Goal: Task Accomplishment & Management: Use online tool/utility

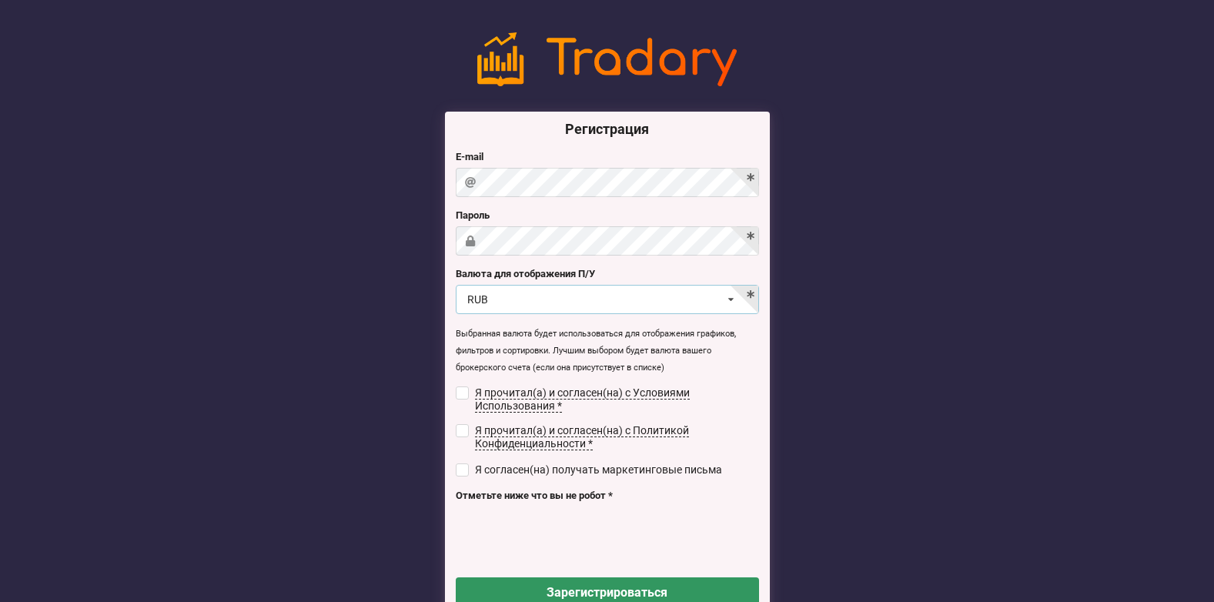
click at [654, 298] on div "RUB USD RUB EUR UAH" at bounding box center [607, 299] width 303 height 29
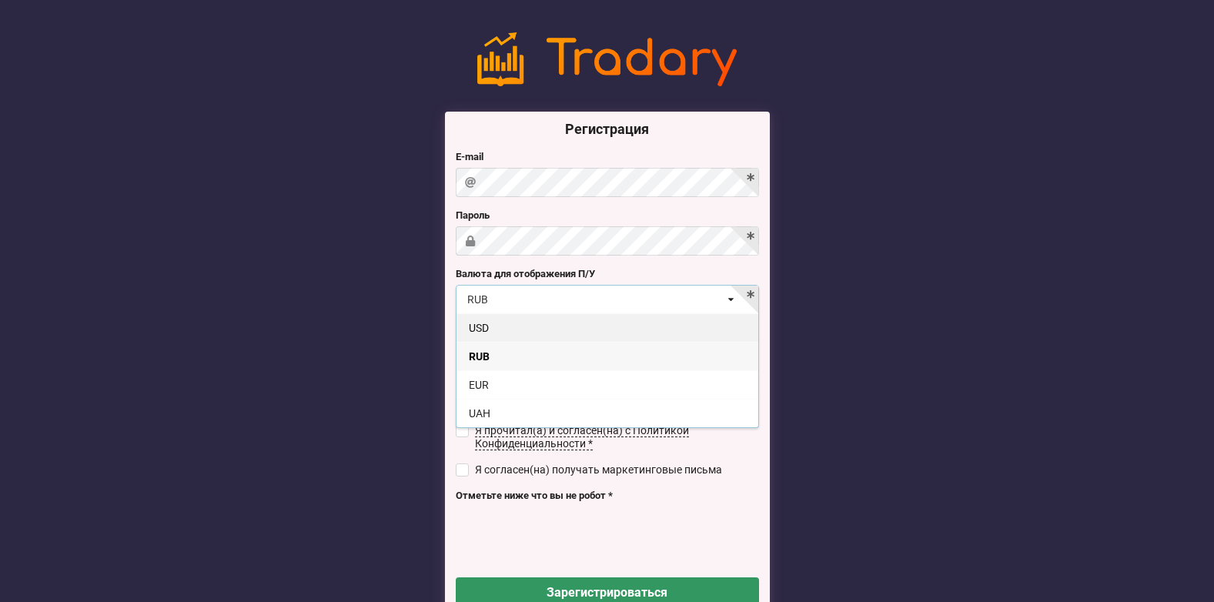
click at [642, 320] on div "USD" at bounding box center [608, 327] width 302 height 28
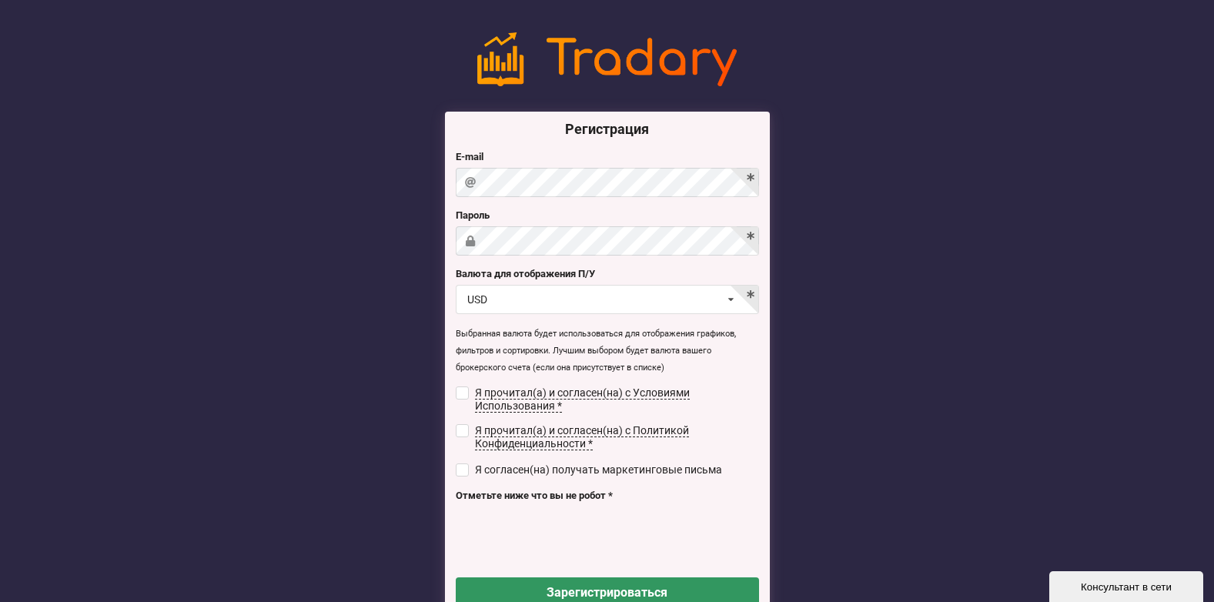
click at [583, 256] on div "Регистрация E-mail [GEOGRAPHIC_DATA] Валюта для отображения П/У USD USD RUB EUR…" at bounding box center [607, 366] width 325 height 508
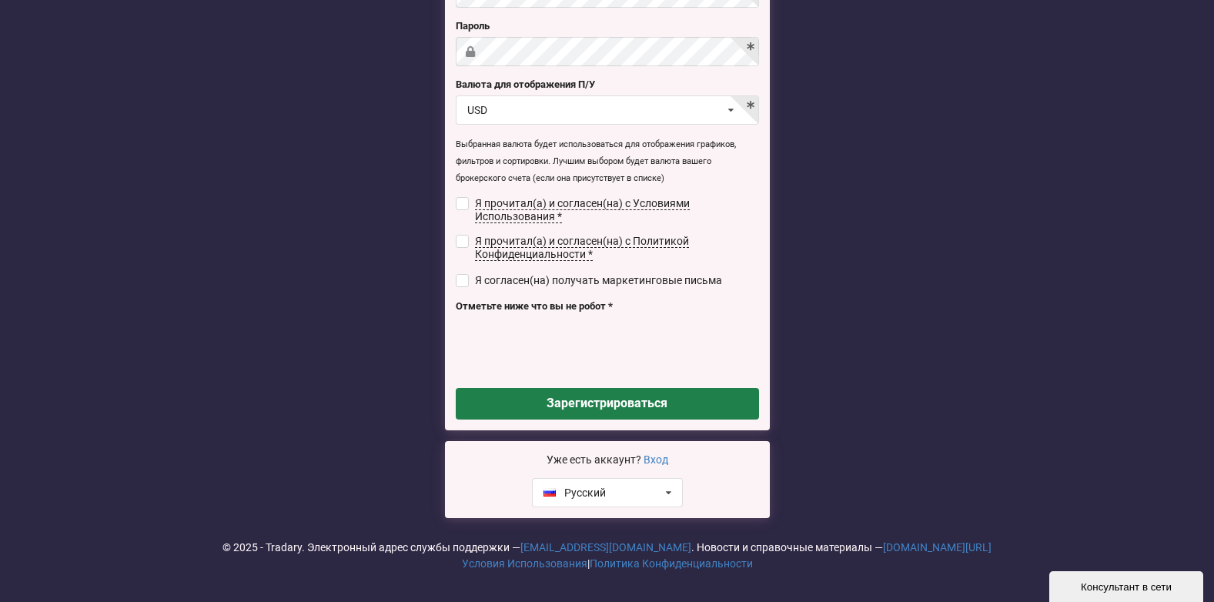
click at [555, 410] on button "Зарегистрироваться" at bounding box center [607, 404] width 303 height 32
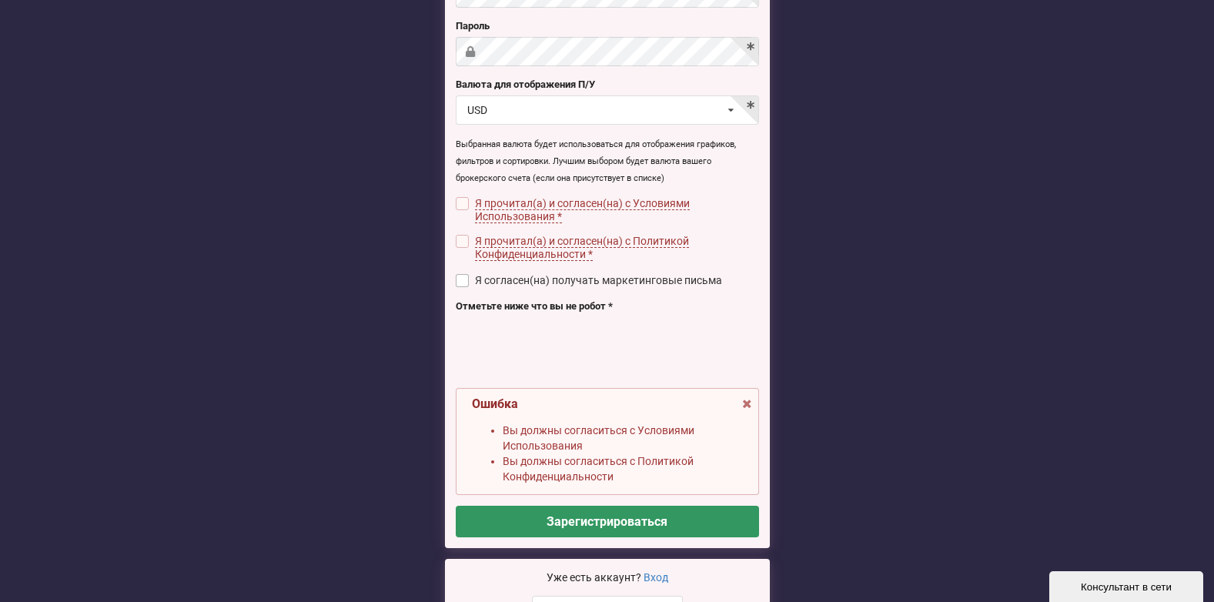
click at [471, 279] on label "Я согласен(на) получать маркетинговые письма" at bounding box center [589, 280] width 267 height 13
click at [463, 241] on input "checkbox" at bounding box center [462, 241] width 13 height 13
checkbox input "true"
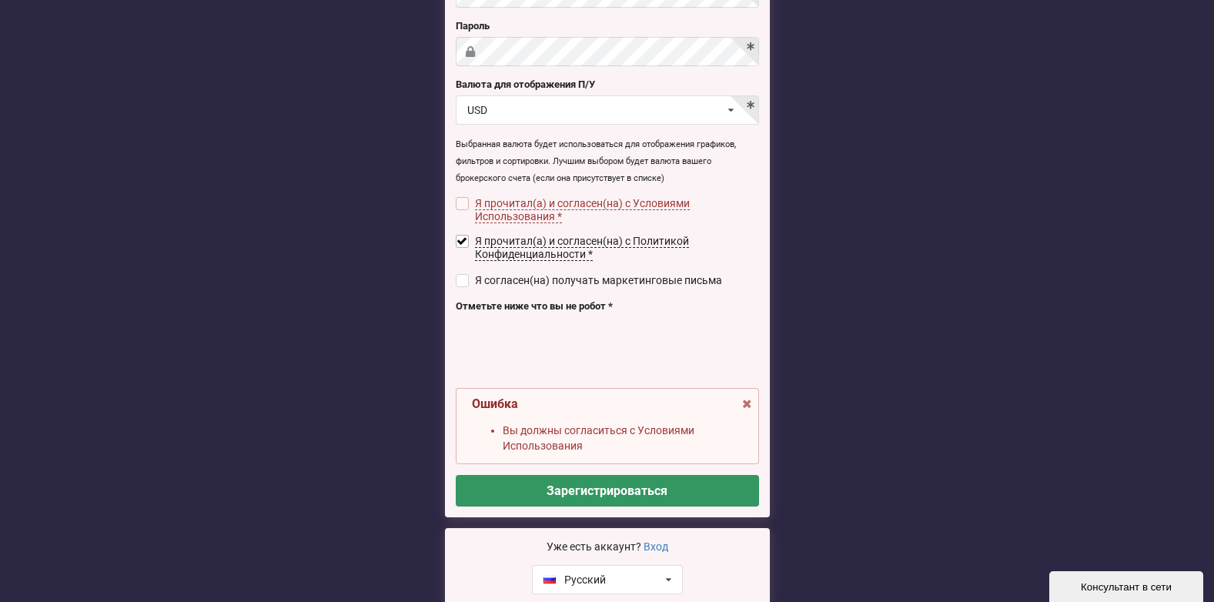
click at [464, 197] on input "checkbox" at bounding box center [462, 203] width 13 height 13
checkbox input "true"
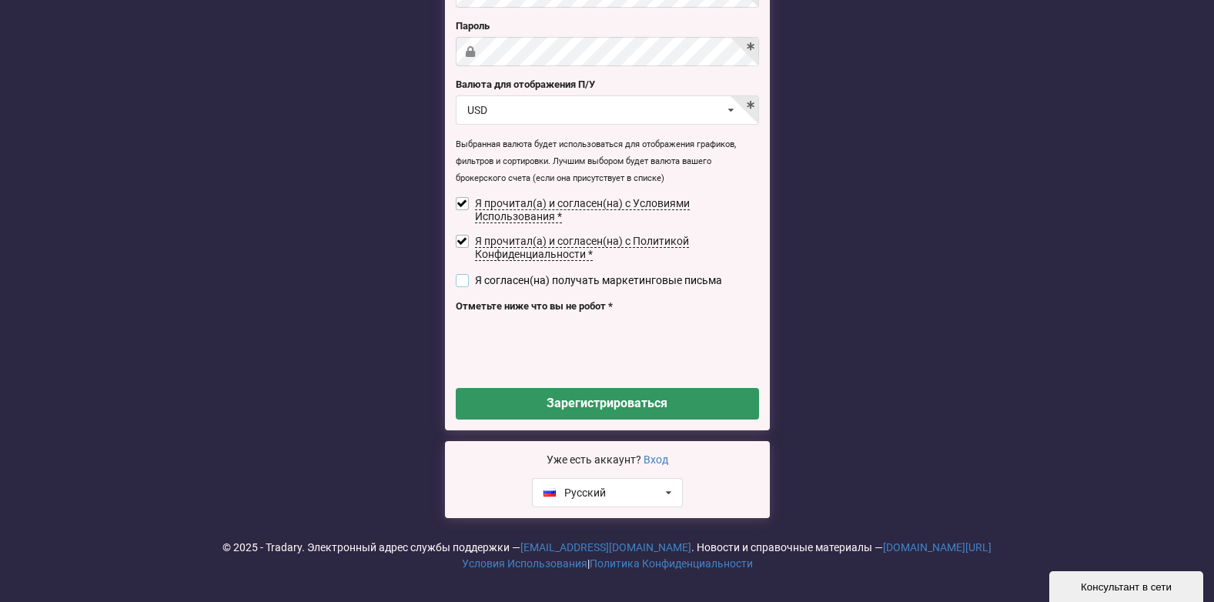
click at [463, 283] on input "checkbox" at bounding box center [462, 280] width 13 height 13
checkbox input "true"
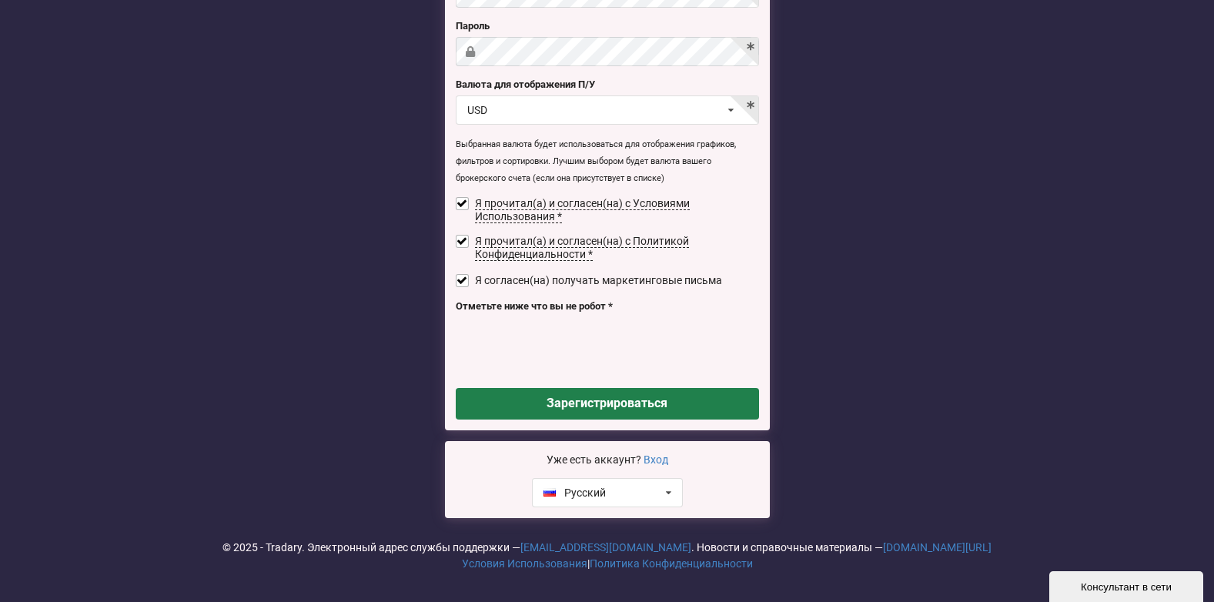
click at [539, 400] on button "Зарегистрироваться" at bounding box center [607, 404] width 303 height 32
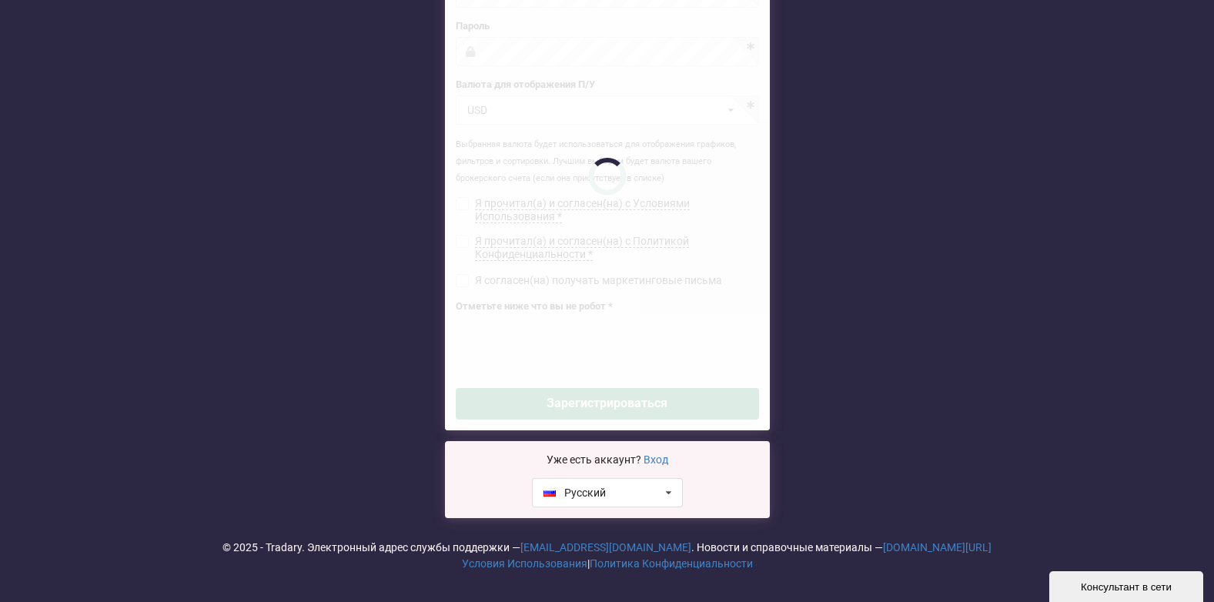
checkbox input "false"
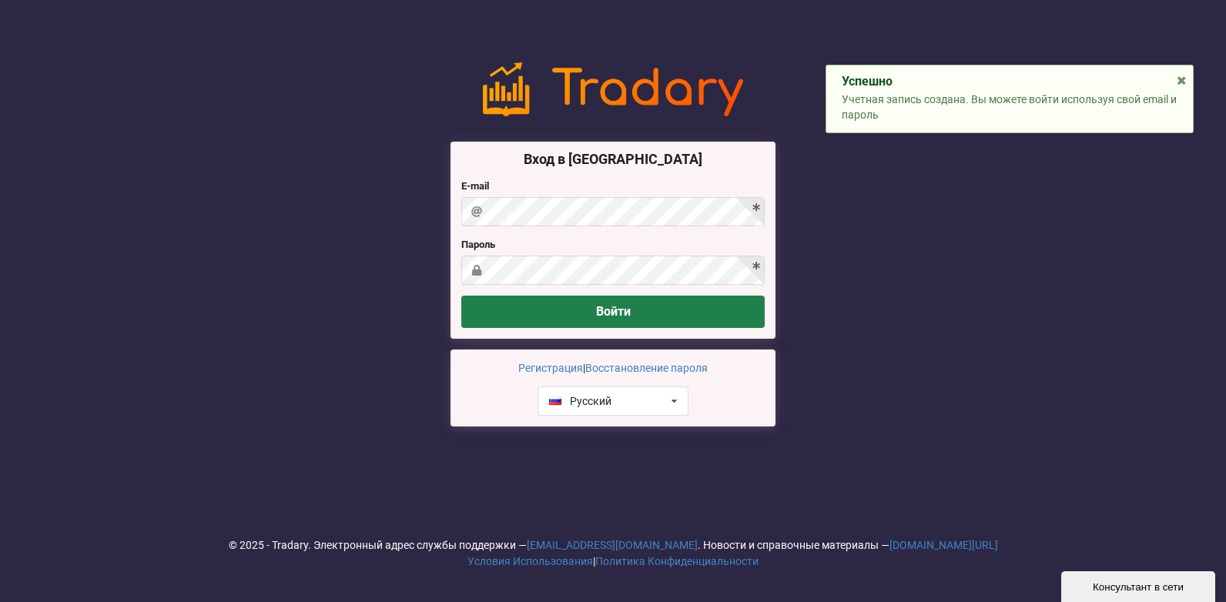
click at [722, 303] on button "Войти" at bounding box center [612, 312] width 303 height 32
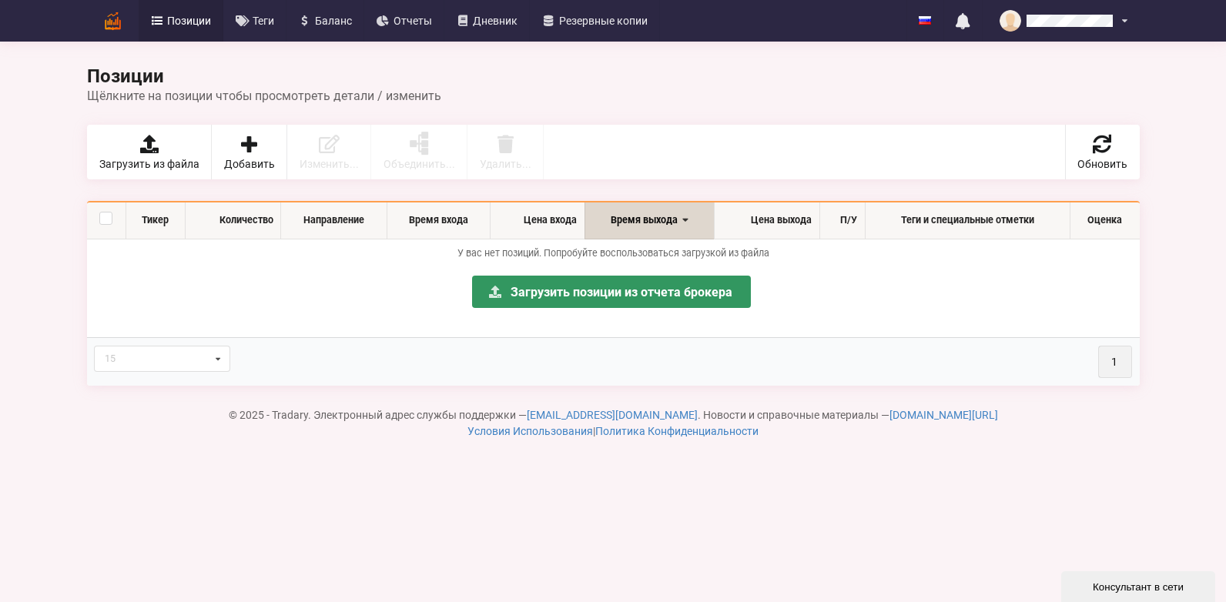
click at [208, 29] on link "Позиции" at bounding box center [181, 21] width 85 height 42
click at [561, 283] on link "Загрузить позиции из отчета брокера" at bounding box center [611, 292] width 279 height 32
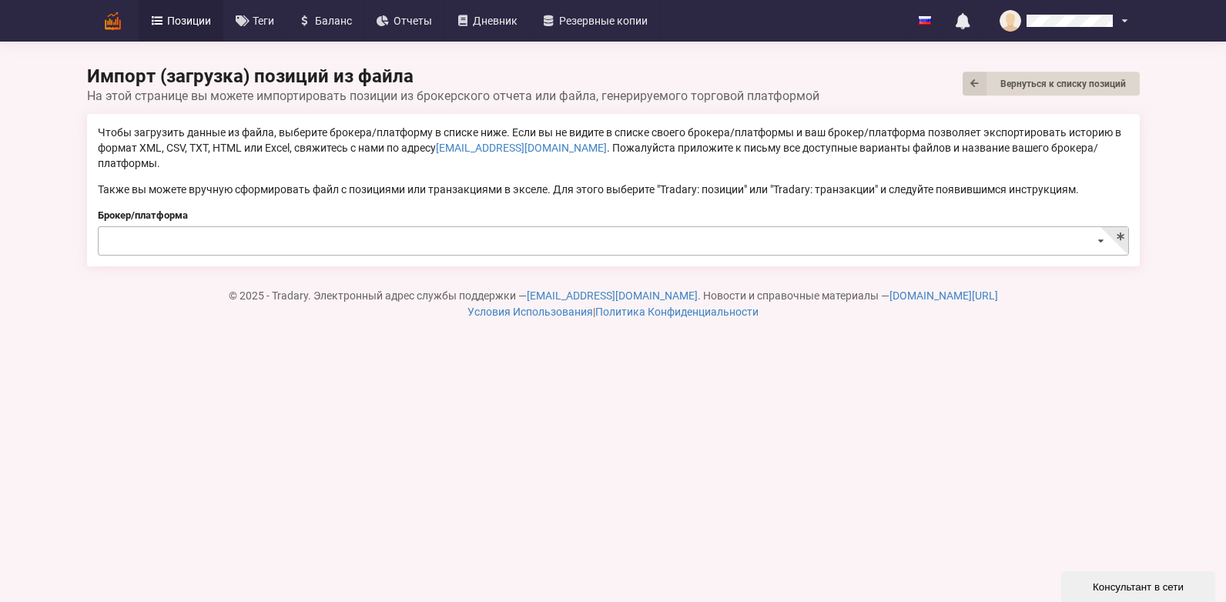
click at [1090, 226] on div "Альфа-Банк: Брокерский отчет Поддерживаются МБ СР (фьючерсы), МБ ФР (акции), Ак…" at bounding box center [613, 240] width 1031 height 29
click at [899, 525] on body "Позиции Теги [GEOGRAPHIC_DATA] Отчеты Дневник Резервные копии English Русский Н…" at bounding box center [613, 301] width 1226 height 602
click at [414, 21] on span "Отчеты" at bounding box center [413, 20] width 39 height 11
